Goal: Task Accomplishment & Management: Use online tool/utility

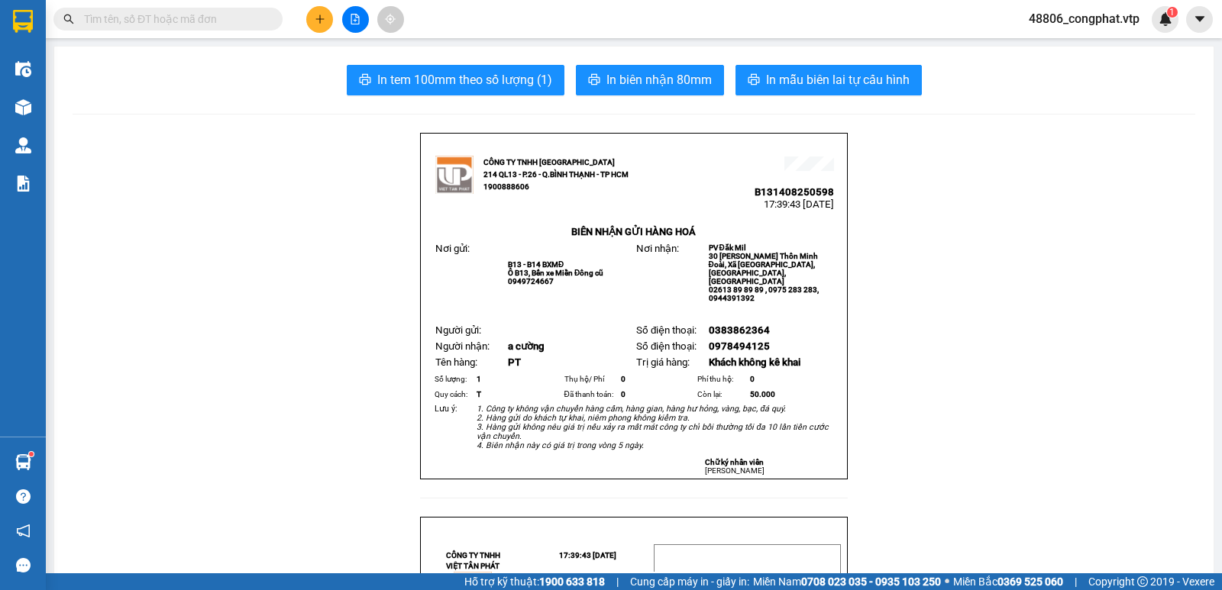
scroll to position [90, 0]
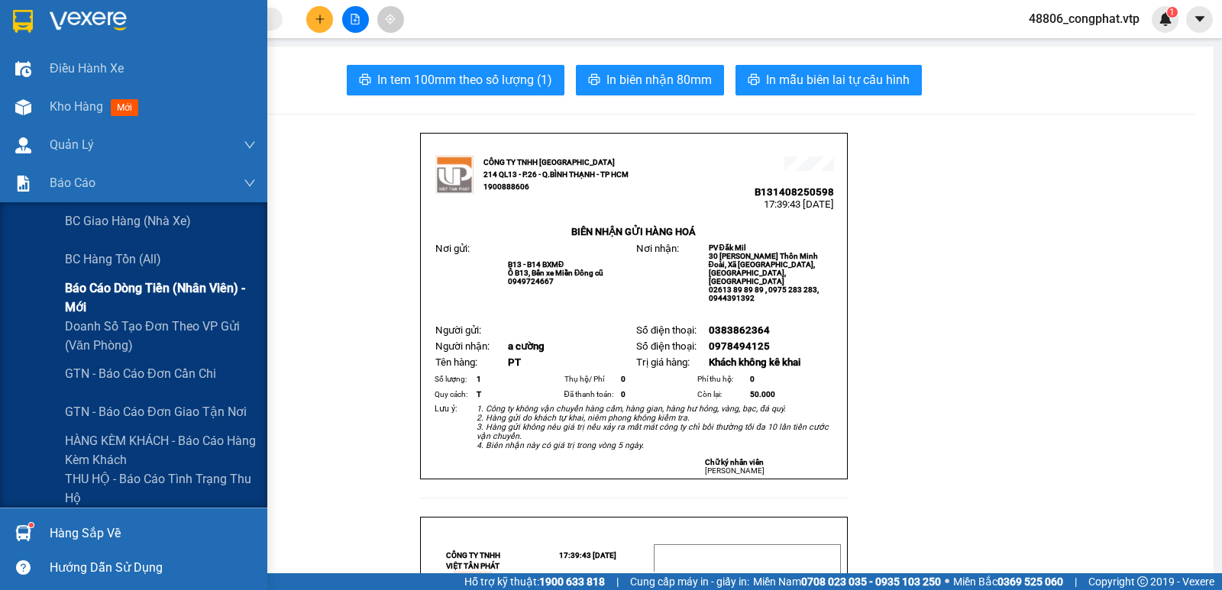
click at [144, 296] on span "Báo cáo dòng tiền (nhân viên) - mới" at bounding box center [160, 298] width 191 height 38
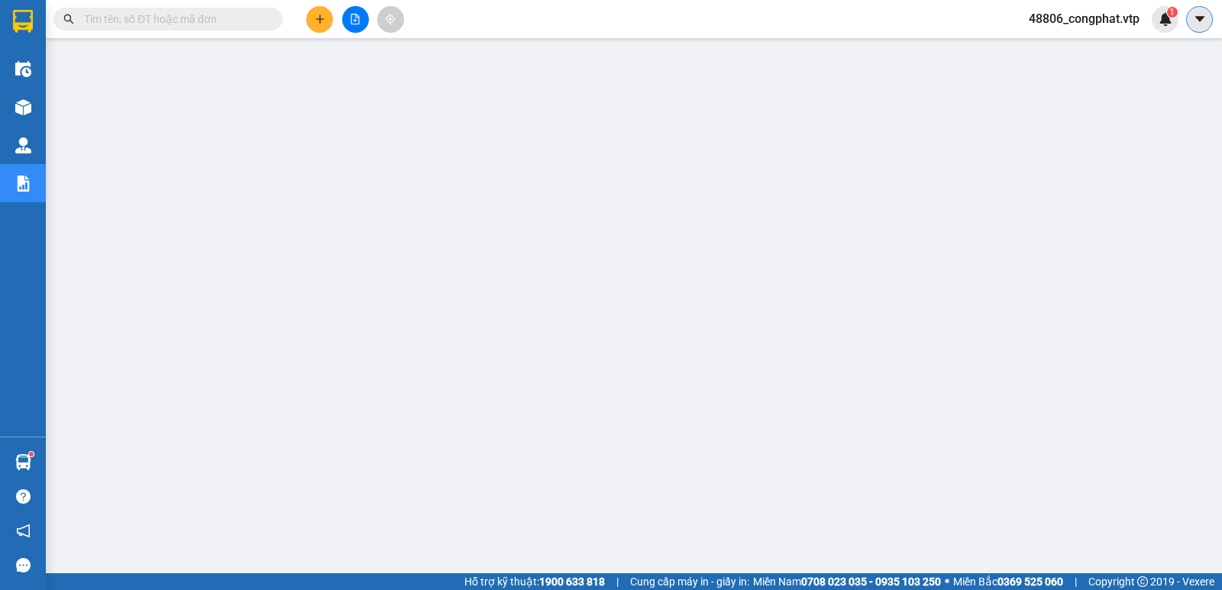
click at [1197, 15] on icon "caret-down" at bounding box center [1200, 19] width 14 height 14
click at [1068, 25] on span "48806_congphat.vtp" at bounding box center [1083, 18] width 135 height 19
click at [1090, 44] on span "Đăng xuất" at bounding box center [1091, 47] width 104 height 17
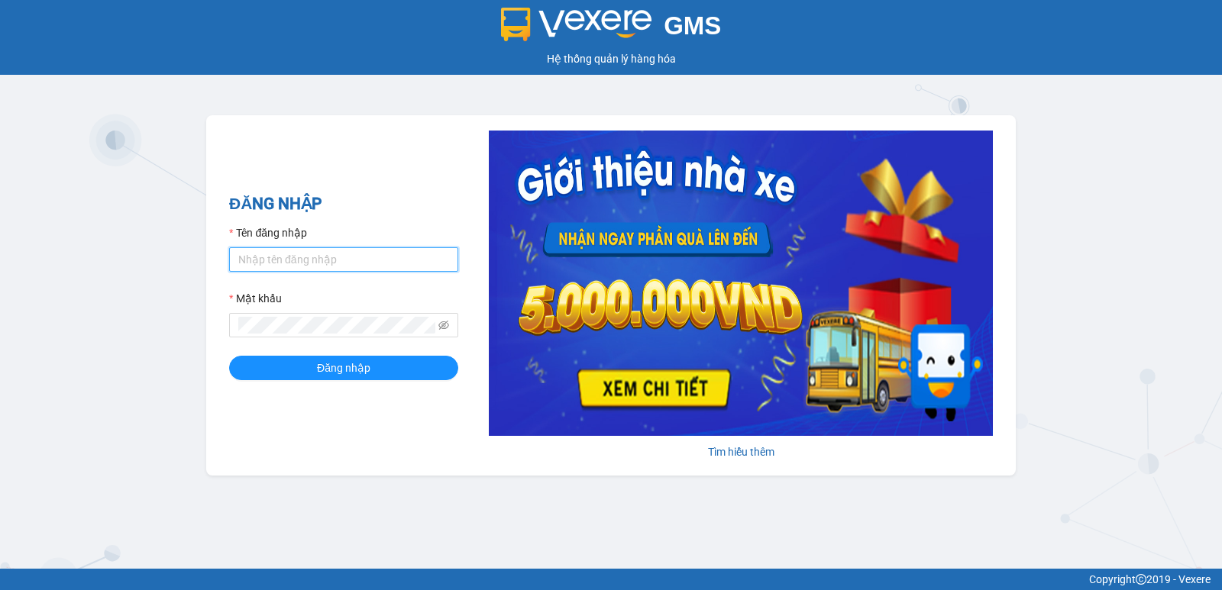
drag, startPoint x: 405, startPoint y: 264, endPoint x: 401, endPoint y: 271, distance: 8.3
click at [405, 265] on input "Tên đăng nhập" at bounding box center [343, 259] width 229 height 24
type input "congphat.vtp"
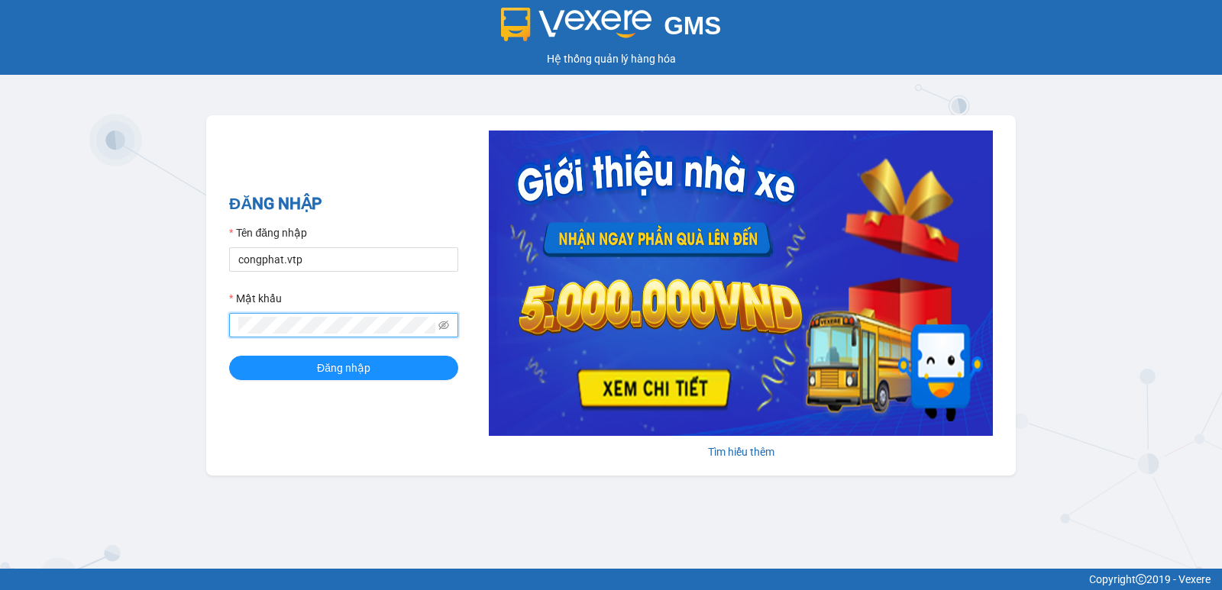
click at [229, 356] on button "Đăng nhập" at bounding box center [343, 368] width 229 height 24
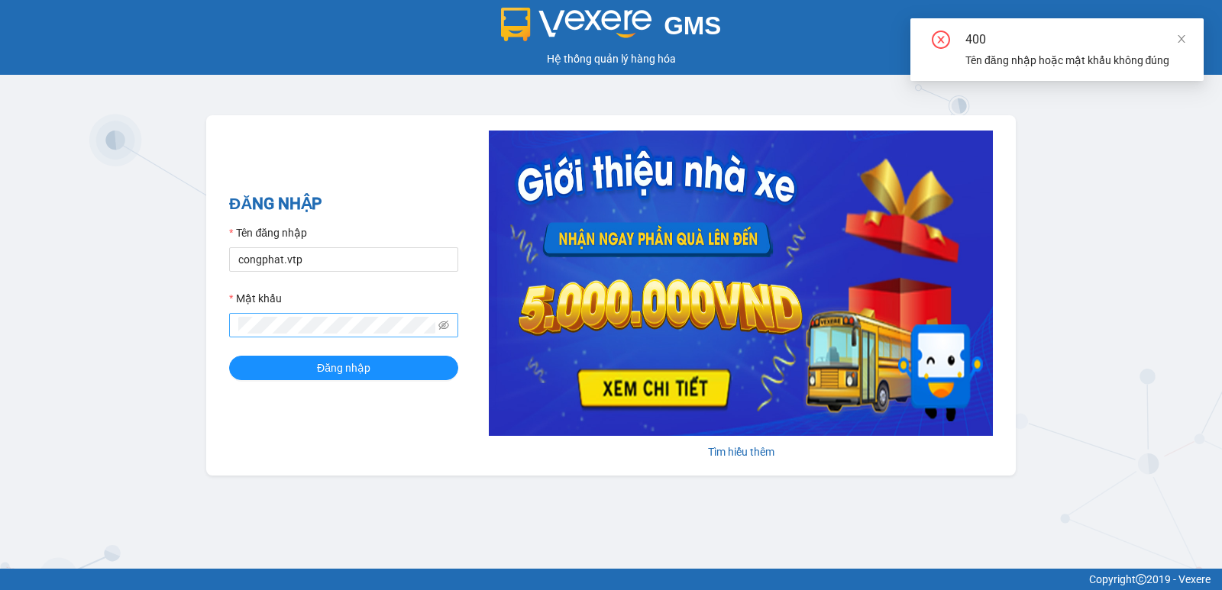
click at [451, 326] on span at bounding box center [343, 325] width 229 height 24
click at [447, 326] on icon "eye-invisible" at bounding box center [443, 325] width 11 height 11
click at [447, 326] on icon "eye" at bounding box center [443, 325] width 11 height 11
click at [446, 326] on icon "eye-invisible" at bounding box center [443, 325] width 11 height 11
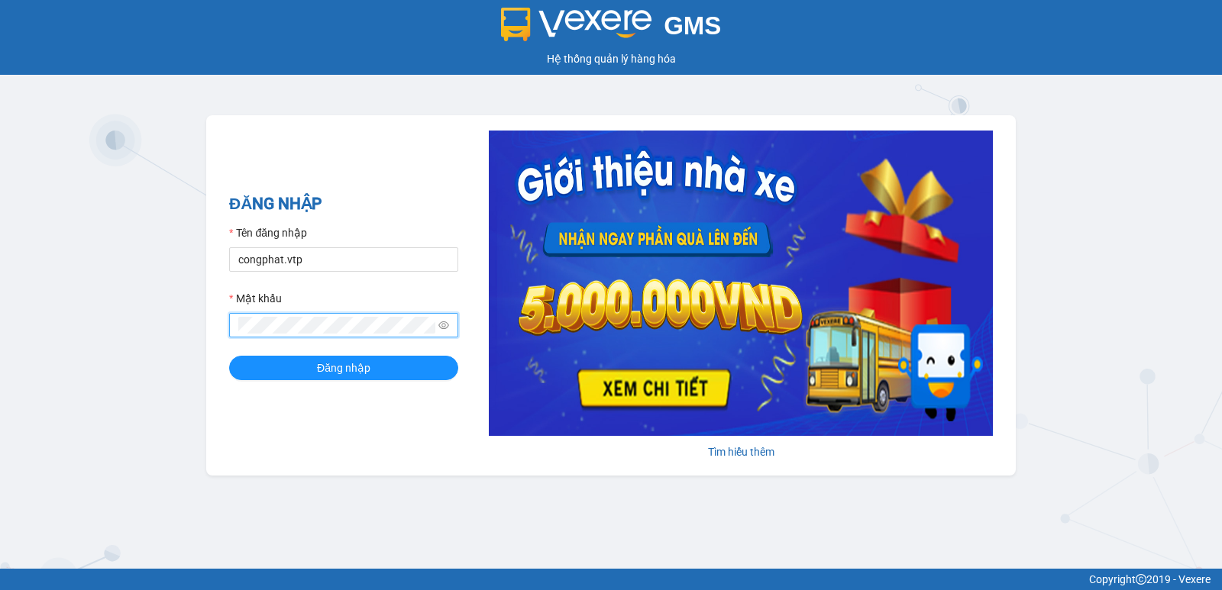
click at [229, 356] on button "Đăng nhập" at bounding box center [343, 368] width 229 height 24
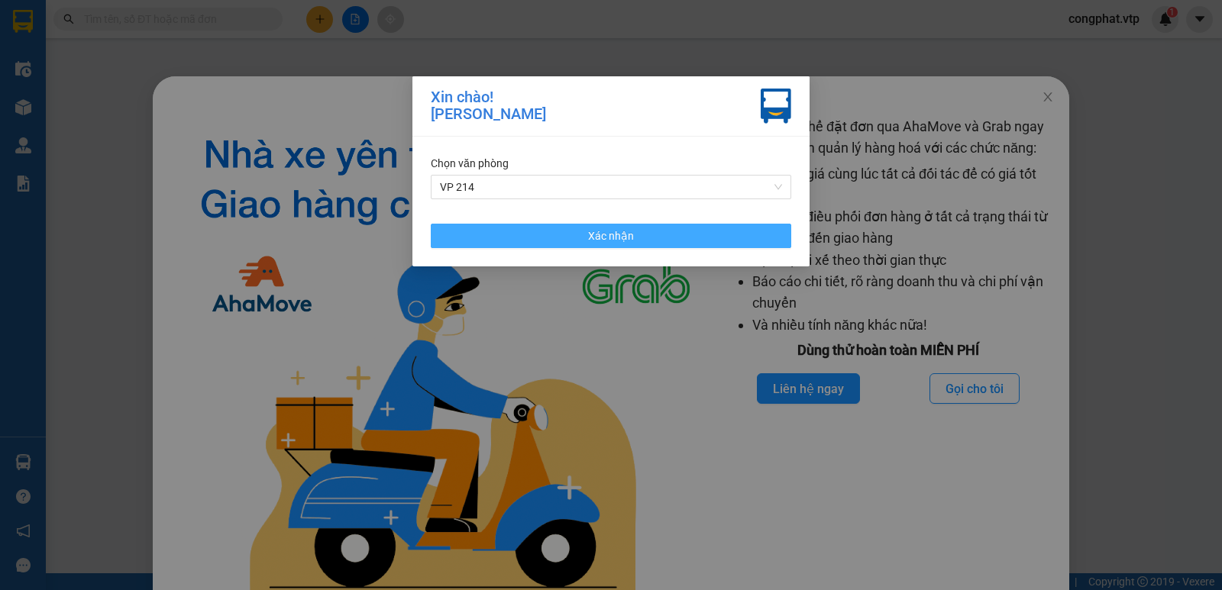
click at [641, 237] on button "Xác nhận" at bounding box center [611, 236] width 360 height 24
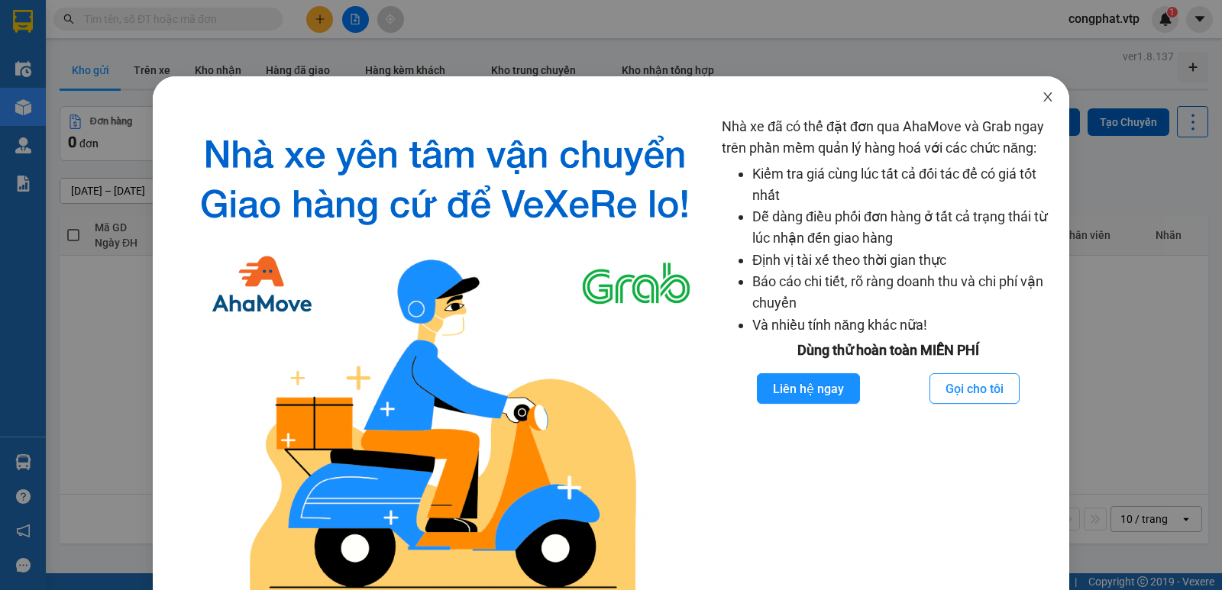
click at [1042, 95] on icon "close" at bounding box center [1048, 97] width 12 height 12
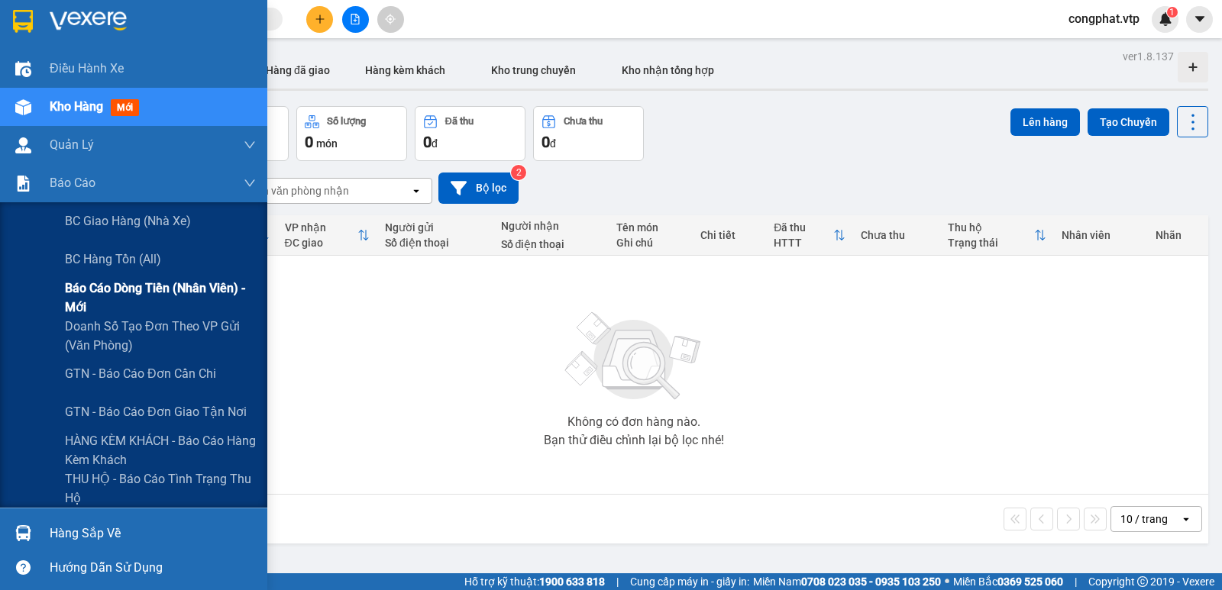
click at [131, 292] on span "Báo cáo dòng tiền (nhân viên) - mới" at bounding box center [160, 298] width 191 height 38
